Goal: Find specific page/section: Find specific page/section

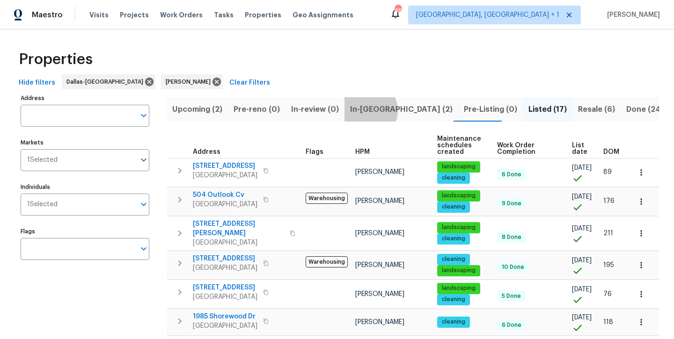
click at [362, 110] on span "In-[GEOGRAPHIC_DATA] (2)" at bounding box center [401, 109] width 102 height 13
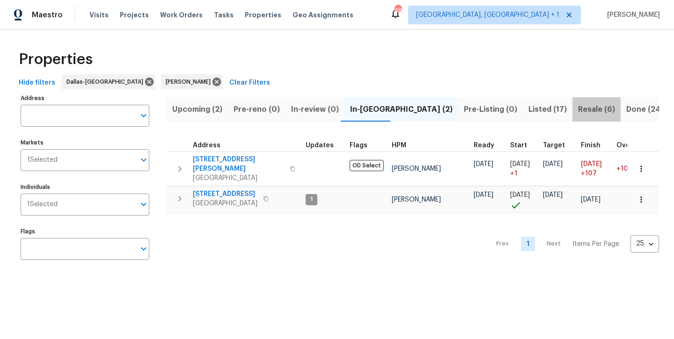
click at [578, 110] on span "Resale (6)" at bounding box center [596, 109] width 37 height 13
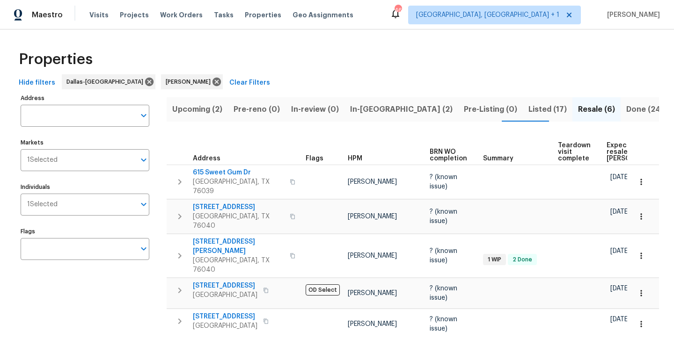
click at [528, 111] on span "Listed (17)" at bounding box center [547, 109] width 38 height 13
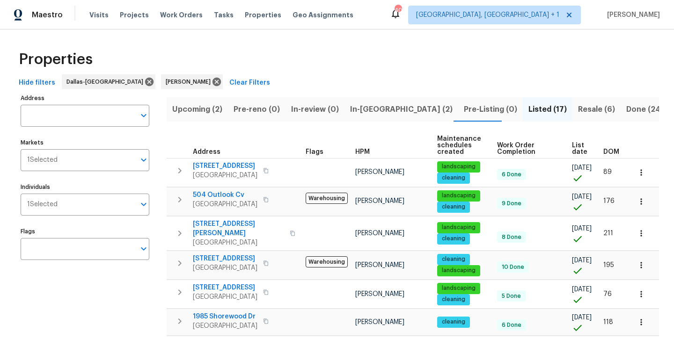
click at [201, 112] on span "Upcoming (2)" at bounding box center [197, 109] width 50 height 13
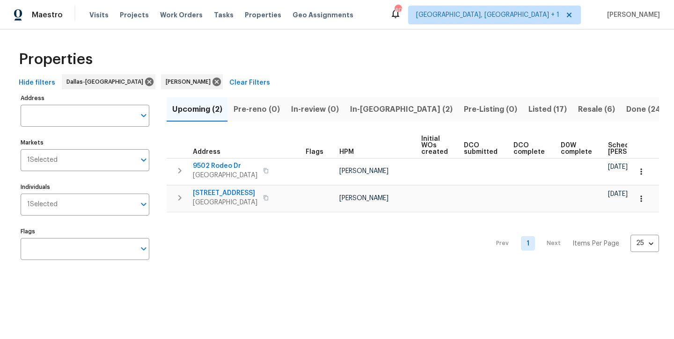
click at [364, 114] on span "In-[GEOGRAPHIC_DATA] (2)" at bounding box center [401, 109] width 102 height 13
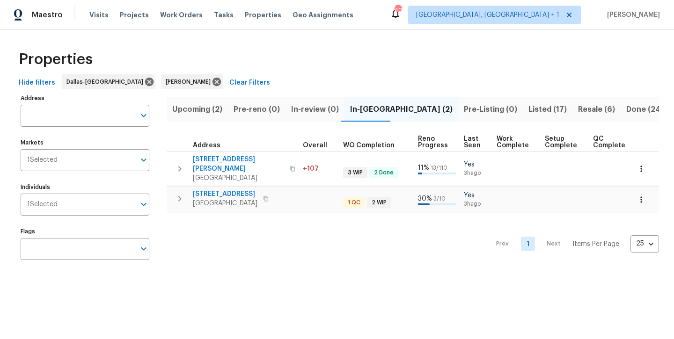
scroll to position [0, 313]
click at [626, 110] on span "Done (248)" at bounding box center [647, 109] width 43 height 13
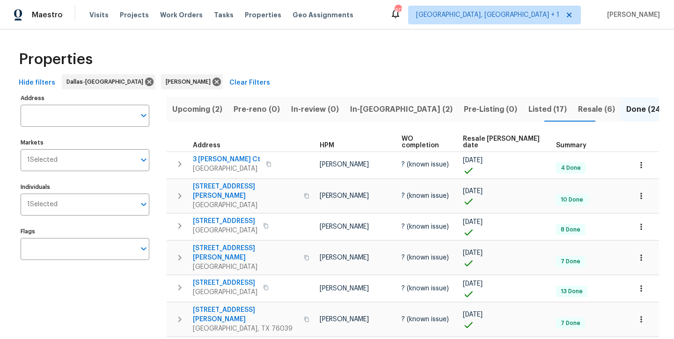
click at [578, 111] on span "Resale (6)" at bounding box center [596, 109] width 37 height 13
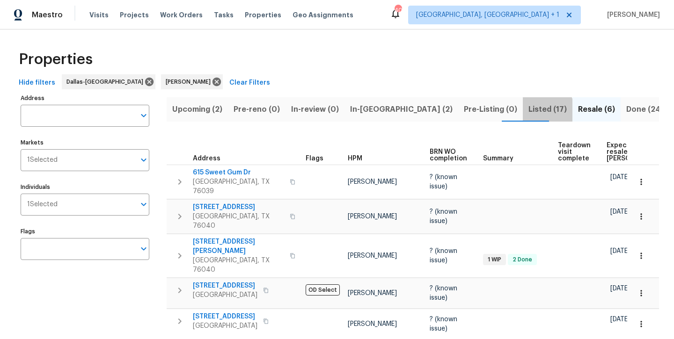
click at [528, 111] on span "Listed (17)" at bounding box center [547, 109] width 38 height 13
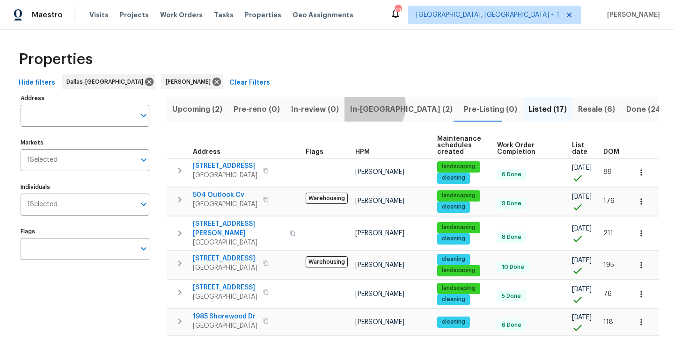
click at [369, 106] on span "In-[GEOGRAPHIC_DATA] (2)" at bounding box center [401, 109] width 102 height 13
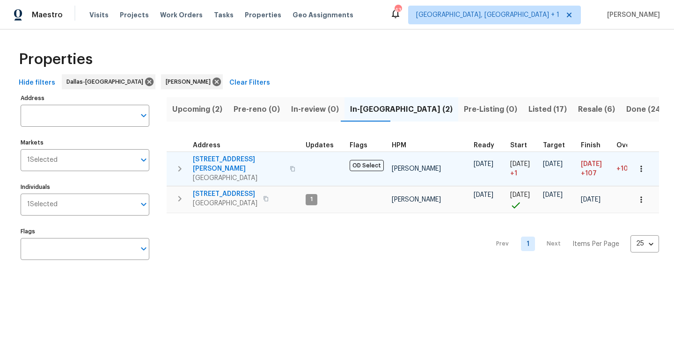
click at [226, 161] on span "2334 Hill N Dale Dr" at bounding box center [238, 164] width 91 height 19
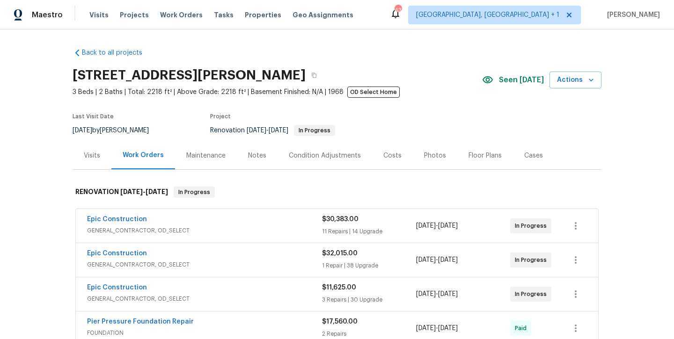
click at [256, 153] on div "Notes" at bounding box center [257, 155] width 18 height 9
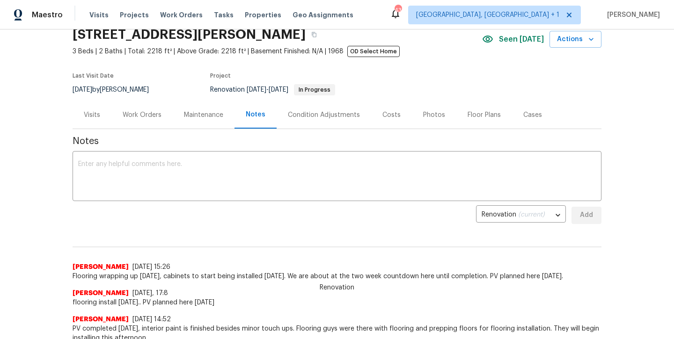
scroll to position [41, 0]
